Goal: Transaction & Acquisition: Purchase product/service

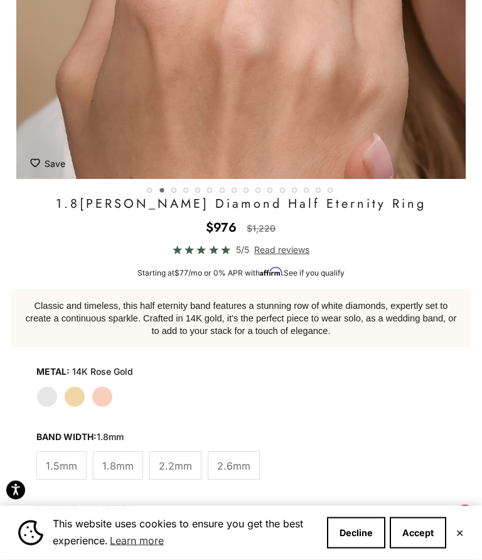
scroll to position [470, 0]
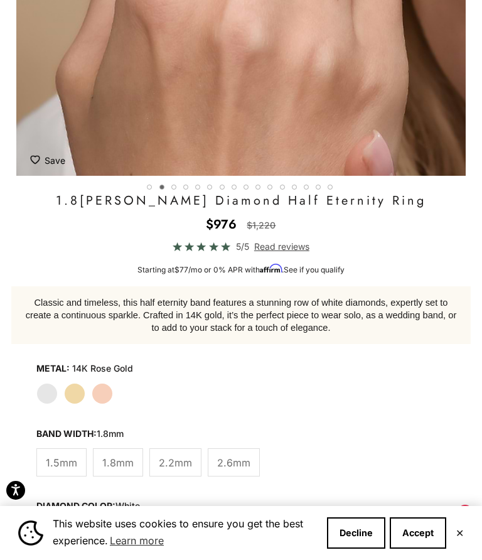
click at [51, 386] on label "White Gold" at bounding box center [46, 393] width 21 height 21
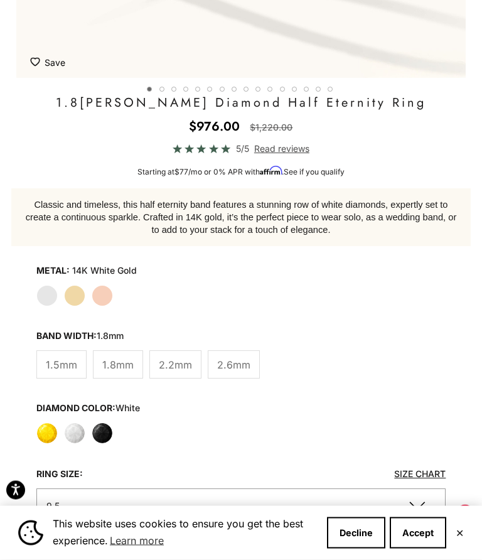
scroll to position [568, 0]
click at [82, 434] on label "White" at bounding box center [74, 433] width 21 height 21
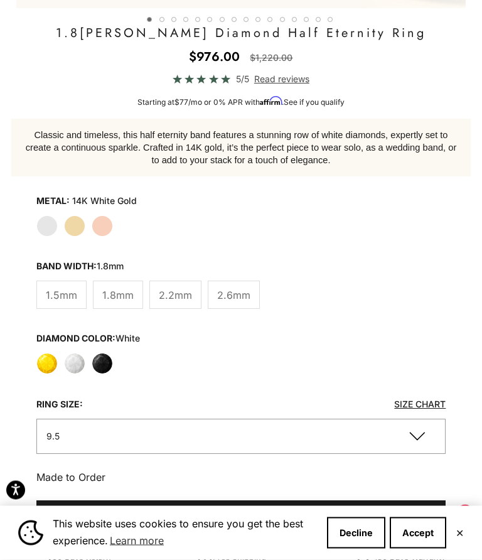
scroll to position [639, 0]
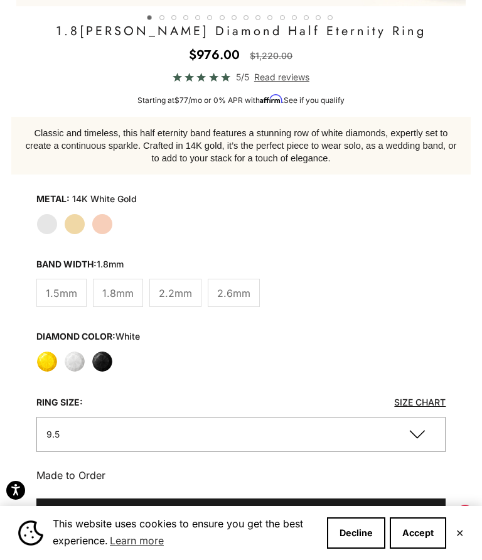
click at [339, 452] on button "9.5" at bounding box center [241, 434] width 410 height 35
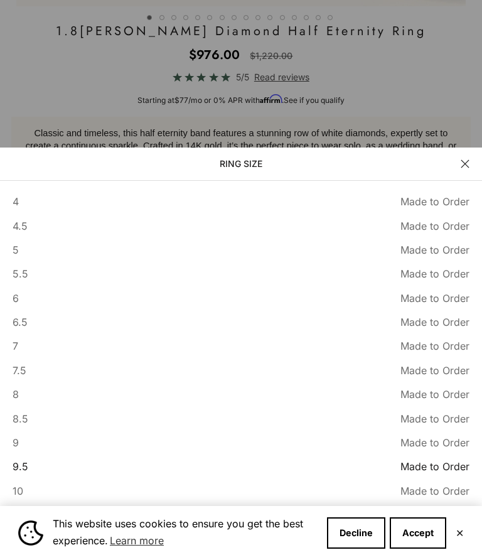
click at [43, 330] on button "6.5 Made to Order Sold out" at bounding box center [241, 322] width 457 height 16
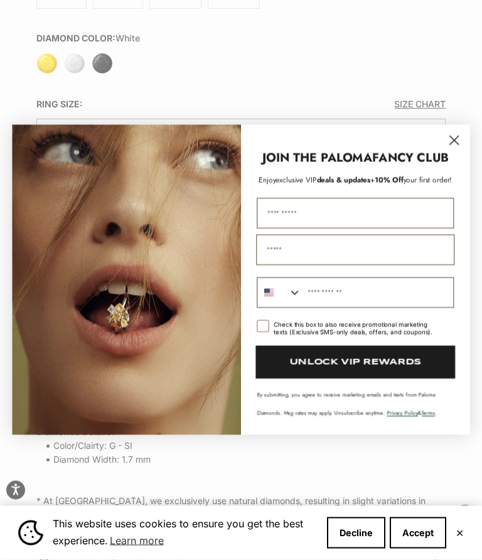
scroll to position [940, 0]
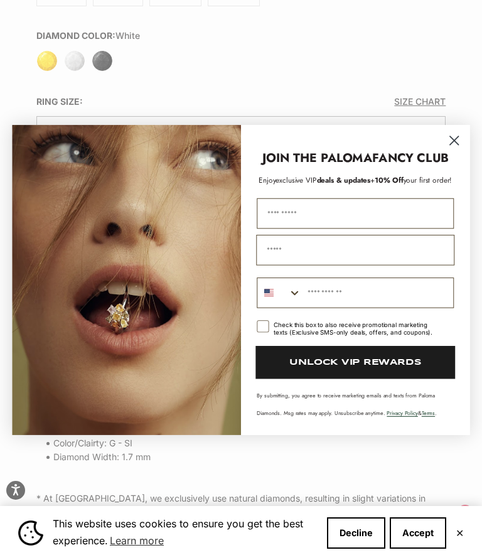
click at [451, 151] on circle "Close dialog" at bounding box center [455, 141] width 20 height 20
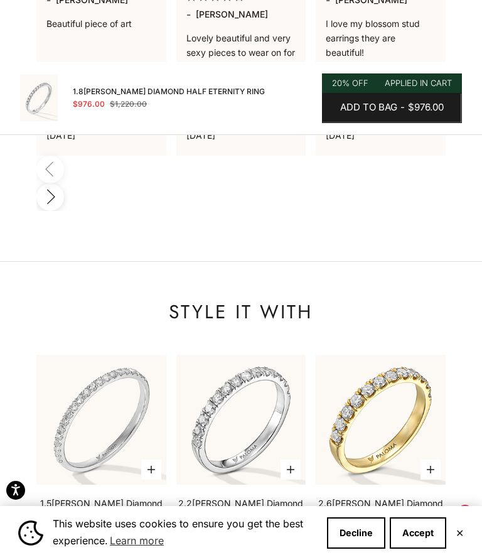
scroll to position [0, 0]
click at [138, 348] on img at bounding box center [101, 419] width 143 height 143
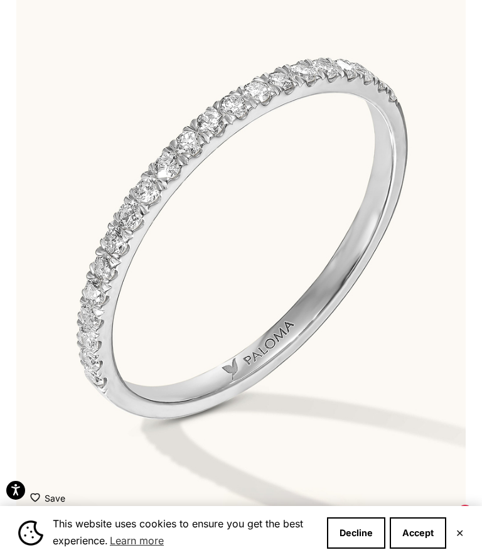
scroll to position [0, 36]
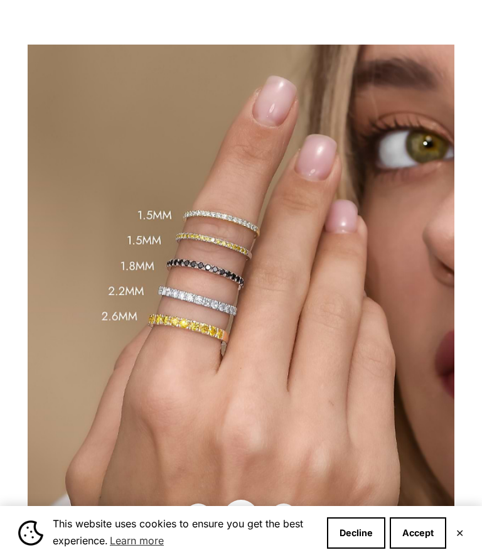
click at [251, 156] on img at bounding box center [241, 309] width 427 height 528
click at [247, 232] on img at bounding box center [241, 309] width 427 height 528
click at [249, 247] on img at bounding box center [241, 309] width 427 height 528
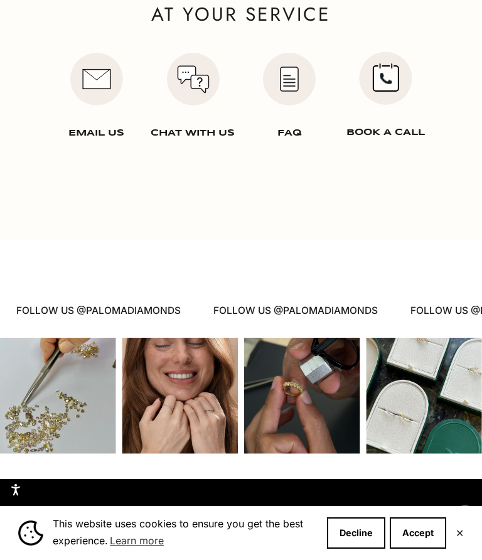
scroll to position [2482, 0]
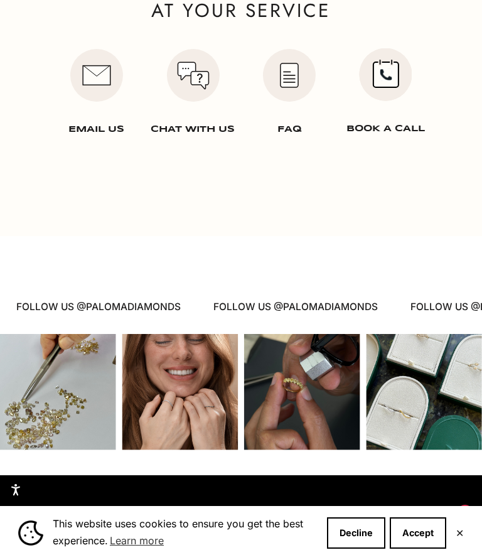
click at [216, 553] on link "About [PERSON_NAME]" at bounding box center [193, 567] width 82 height 29
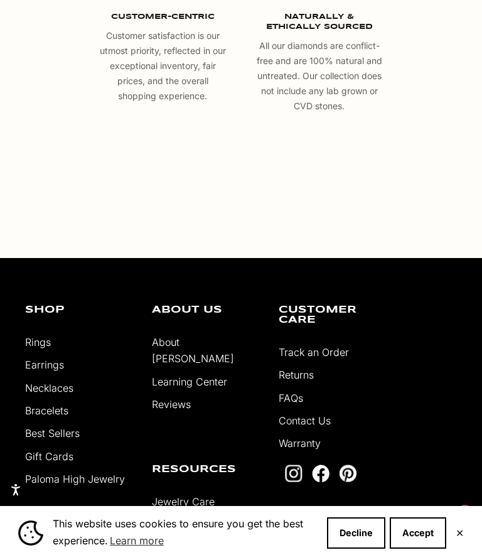
scroll to position [2068, 0]
